Goal: Task Accomplishment & Management: Use online tool/utility

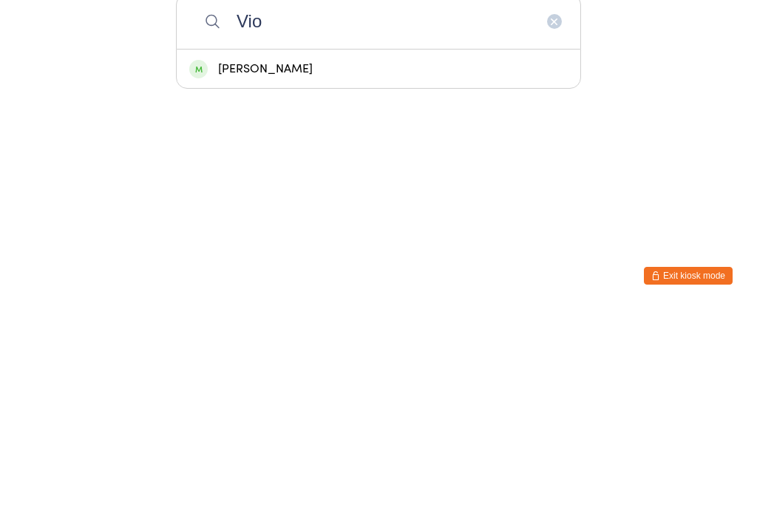
type input "Vio"
click at [324, 266] on div "[PERSON_NAME]" at bounding box center [378, 276] width 378 height 20
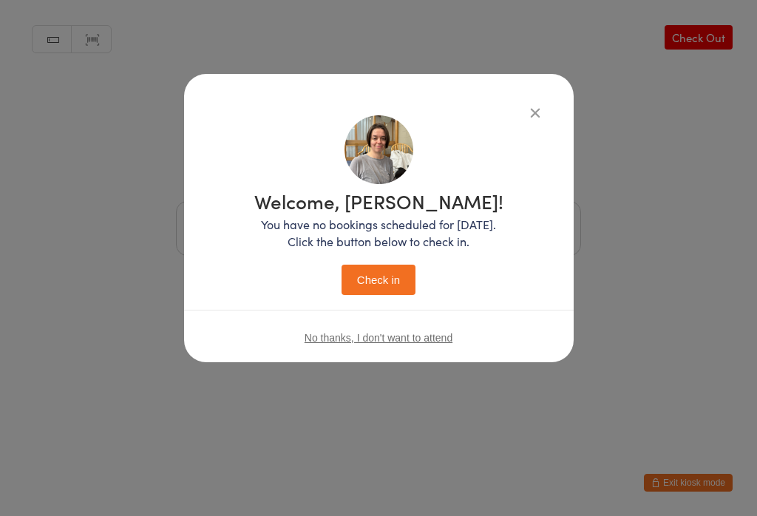
click at [386, 282] on button "Check in" at bounding box center [378, 280] width 74 height 30
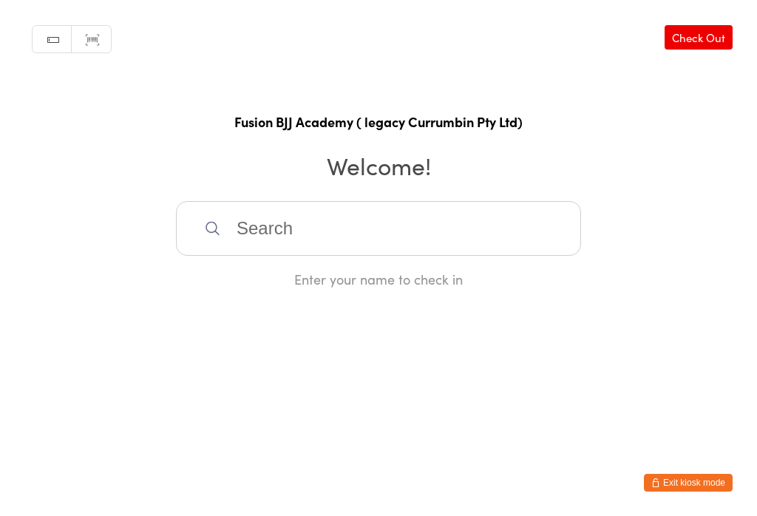
click at [269, 230] on input "search" at bounding box center [378, 228] width 405 height 55
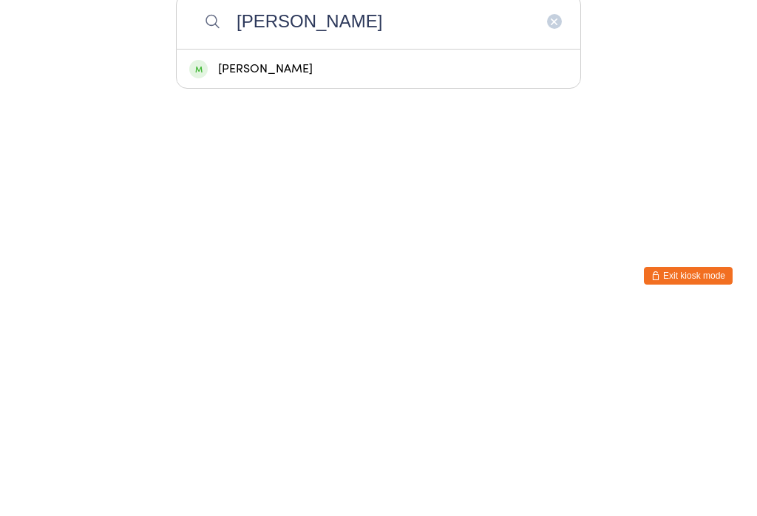
type input "[PERSON_NAME]"
click at [243, 266] on div "[PERSON_NAME]" at bounding box center [378, 276] width 378 height 20
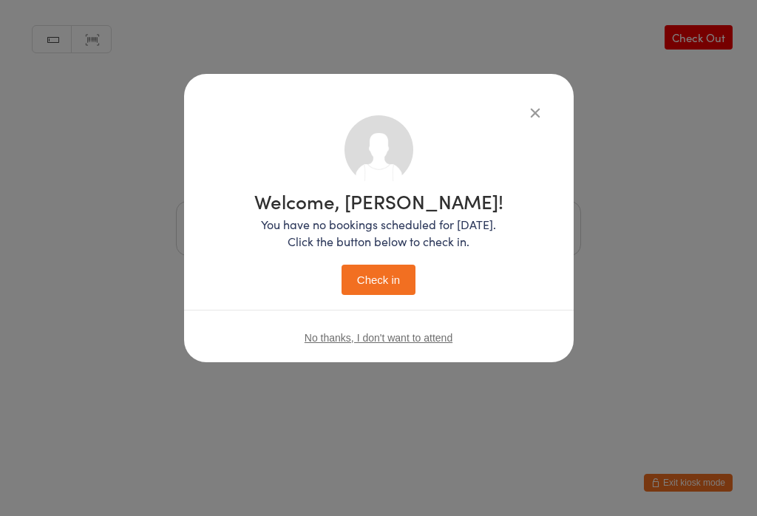
click at [378, 276] on button "Check in" at bounding box center [378, 280] width 74 height 30
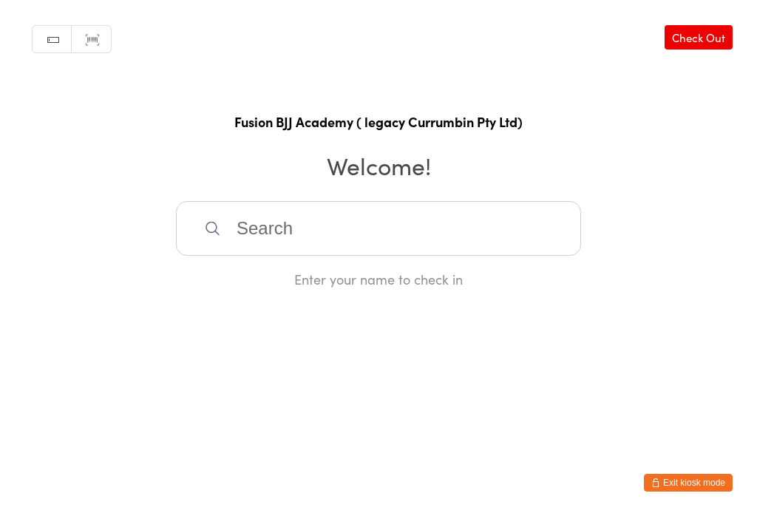
click at [327, 230] on input "search" at bounding box center [378, 228] width 405 height 55
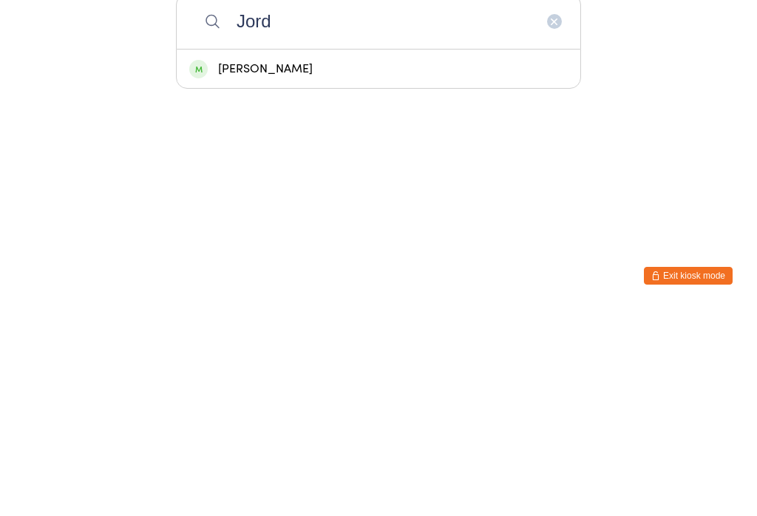
type input "Jord"
click at [332, 266] on div "[PERSON_NAME]" at bounding box center [378, 276] width 378 height 20
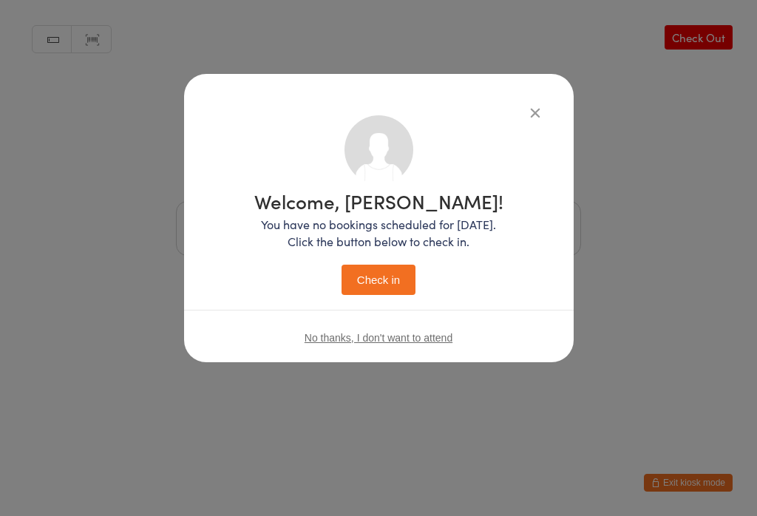
click at [393, 275] on button "Check in" at bounding box center [378, 280] width 74 height 30
